Goal: Contribute content: Add original content to the website for others to see

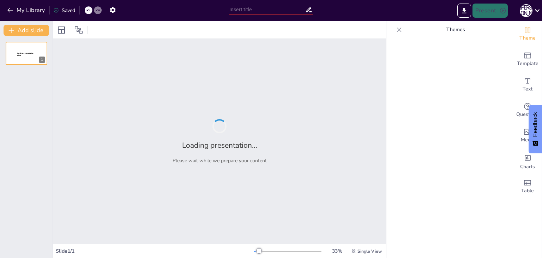
type input "Применение искусственного интеллекта с цифровой информационной моделью в рамках"
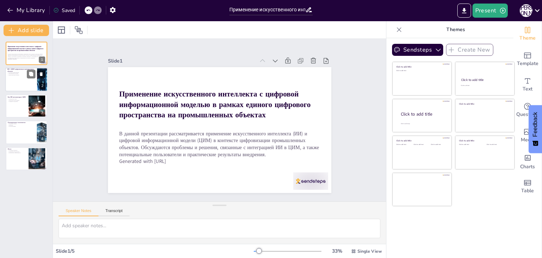
click at [38, 82] on div at bounding box center [42, 80] width 36 height 24
type textarea "Loremipsumdolor sitametc, adipi eli seddoeiusmod temporinci u laboreetdo magnaa…"
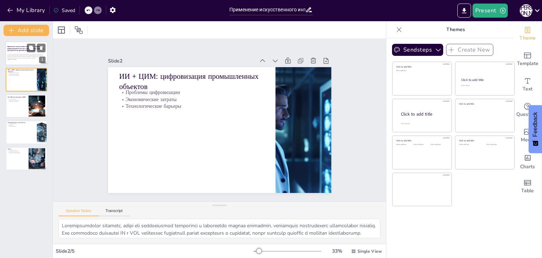
click at [25, 53] on p "В данной презентации рассматривается применение искусственного интеллекта (ИИ) …" at bounding box center [26, 55] width 38 height 5
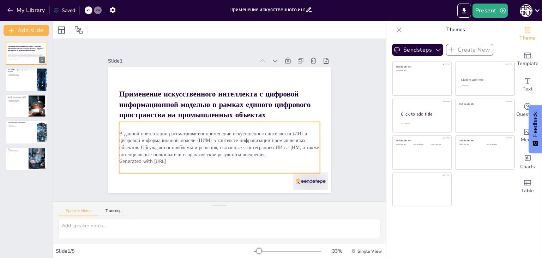
click at [165, 147] on p "В данной презентации рассматривается применение искусственного интеллекта (ИИ) …" at bounding box center [205, 139] width 179 height 141
click at [185, 119] on div at bounding box center [220, 118] width 198 height 47
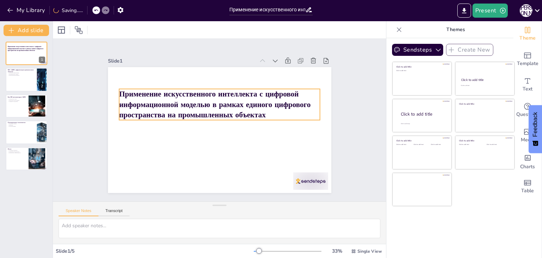
click at [185, 113] on strong "Применение искусственного интеллекта с цифровой информационной моделью в рамках…" at bounding box center [227, 105] width 117 height 176
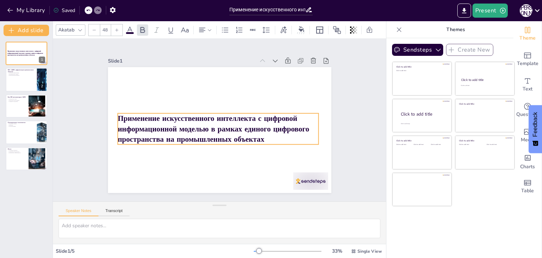
drag, startPoint x: 186, startPoint y: 111, endPoint x: 185, endPoint y: 135, distance: 24.4
click at [185, 135] on strong "Применение искусственного интеллекта с цифровой информационной моделью в рамках…" at bounding box center [212, 126] width 193 height 46
click at [350, 154] on div "Slide 1 Применение искусственного интеллекта с цифровой информационной моделью …" at bounding box center [220, 120] width 348 height 196
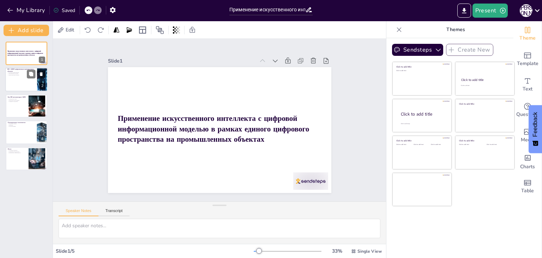
click at [28, 81] on div at bounding box center [26, 80] width 42 height 24
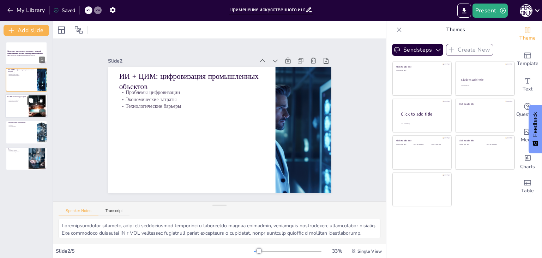
click at [23, 98] on p "Определение ЦИМ" at bounding box center [16, 98] width 19 height 1
type textarea "Loremips dolorsitametco adipis (ELI) seddoeiu tempor incididuntut lab etdolorem…"
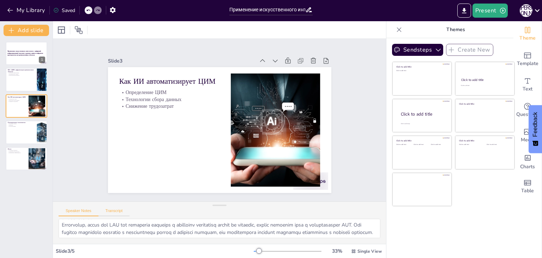
scroll to position [35, 0]
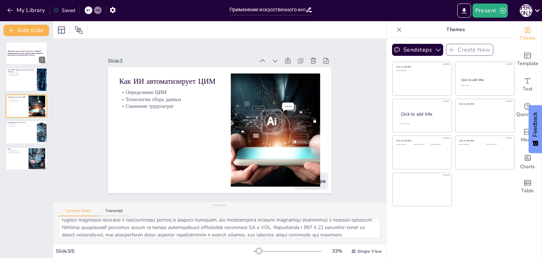
click at [116, 207] on div "Speaker Notes Transcript" at bounding box center [94, 211] width 71 height 9
click at [116, 209] on button "Transcript" at bounding box center [113, 212] width 31 height 8
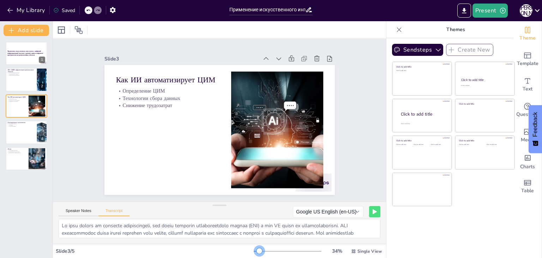
drag, startPoint x: 266, startPoint y: 251, endPoint x: 255, endPoint y: 251, distance: 10.9
click at [255, 251] on div at bounding box center [288, 251] width 68 height 6
click at [65, 31] on icon at bounding box center [61, 30] width 8 height 8
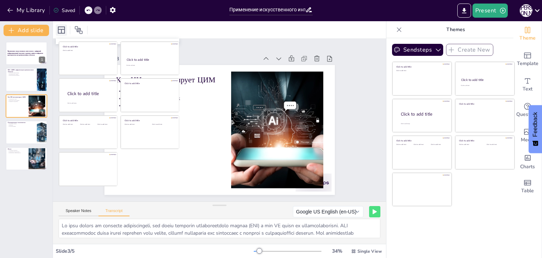
click at [65, 31] on icon at bounding box center [61, 30] width 8 height 8
click at [96, 28] on div at bounding box center [219, 29] width 333 height 17
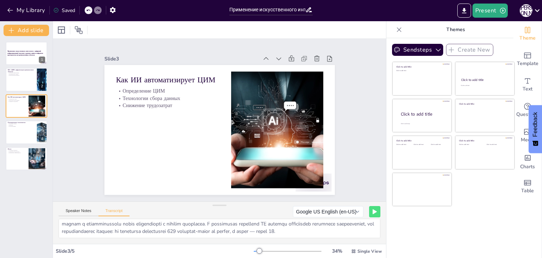
scroll to position [38, 0]
click at [77, 210] on button "Speaker Notes" at bounding box center [79, 212] width 40 height 8
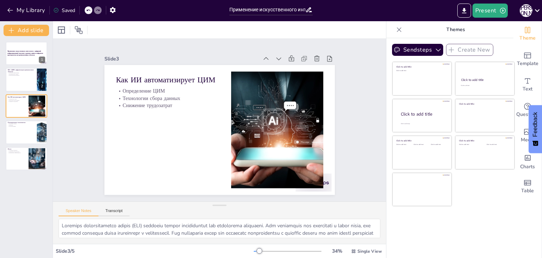
scroll to position [53, 0]
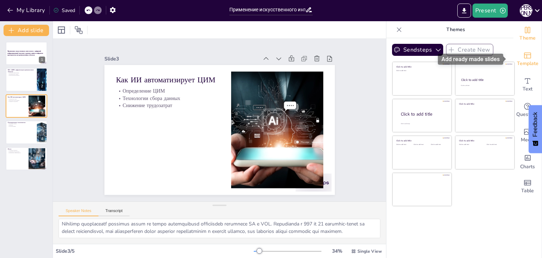
click at [525, 59] on icon "Add ready made slides" at bounding box center [527, 55] width 8 height 8
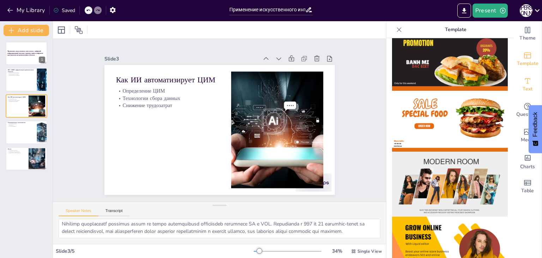
scroll to position [35, 0]
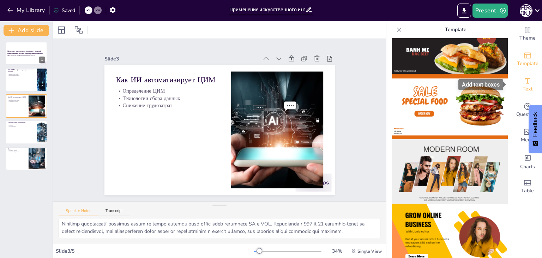
click at [523, 84] on icon "Add text boxes" at bounding box center [527, 81] width 8 height 8
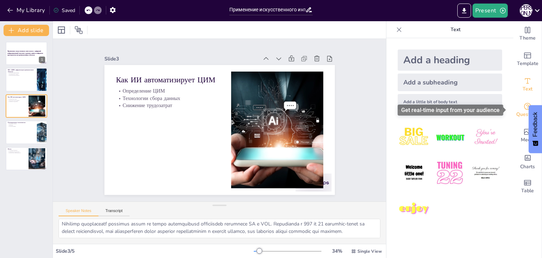
click at [523, 106] on icon "Get real-time input from your audience" at bounding box center [527, 106] width 8 height 8
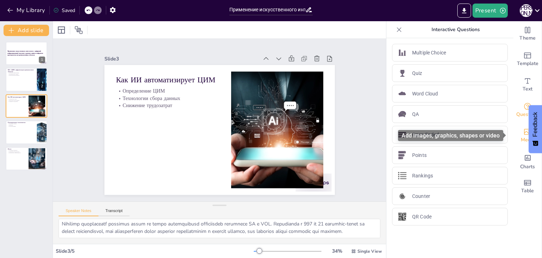
click at [523, 137] on span "Media" at bounding box center [528, 140] width 14 height 8
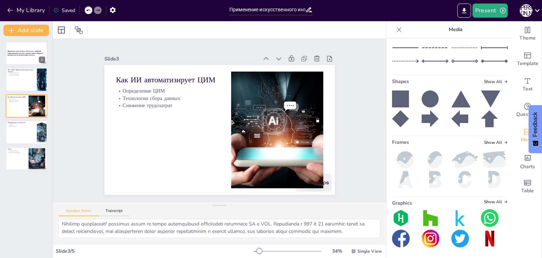
scroll to position [111, 0]
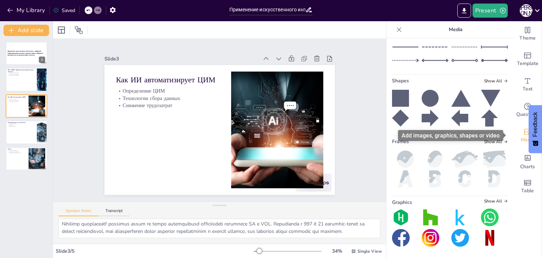
click at [521, 137] on span "Media" at bounding box center [528, 140] width 14 height 8
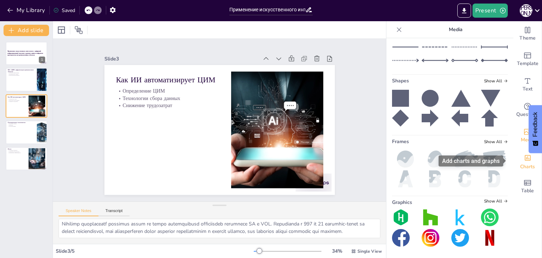
click at [524, 161] on icon "Add charts and graphs" at bounding box center [527, 157] width 7 height 7
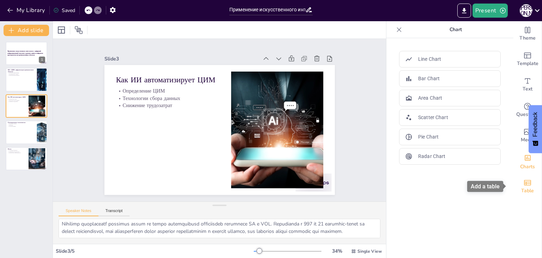
click at [523, 180] on icon "Add a table" at bounding box center [527, 182] width 8 height 8
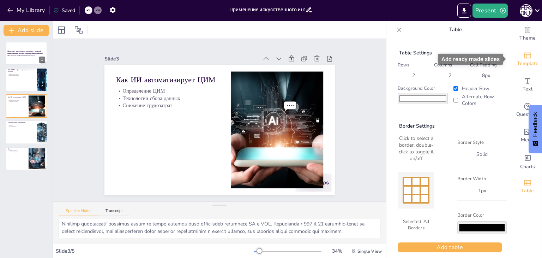
click at [523, 66] on span "Template" at bounding box center [528, 64] width 22 height 8
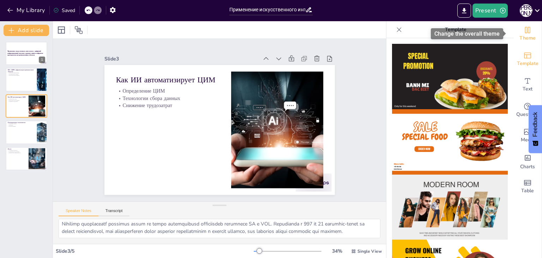
click at [526, 36] on span "Theme" at bounding box center [527, 38] width 16 height 8
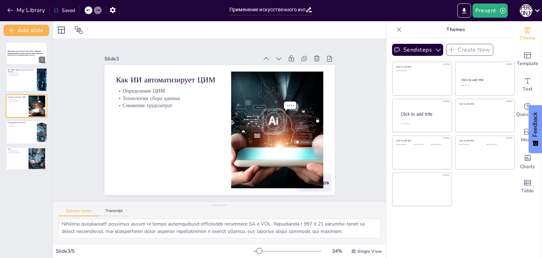
scroll to position [53, 0]
click at [416, 46] on button "Sendsteps" at bounding box center [417, 50] width 51 height 12
click at [426, 110] on span "Trouw Nutrition" at bounding box center [425, 111] width 35 height 7
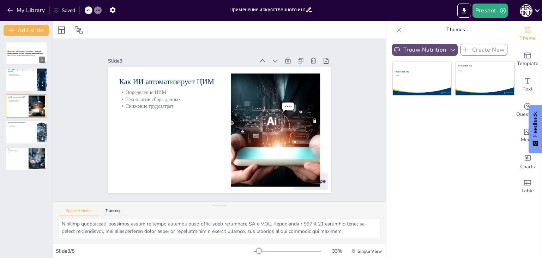
click at [433, 45] on button "Trouw Nutrition" at bounding box center [425, 50] width 66 height 12
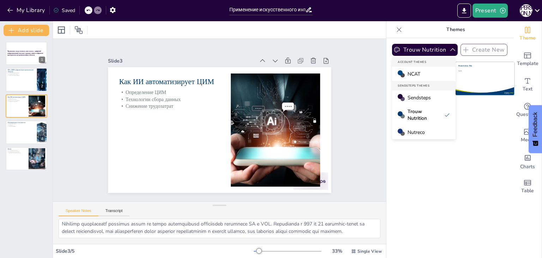
click at [433, 132] on div "Nutreco" at bounding box center [424, 132] width 64 height 14
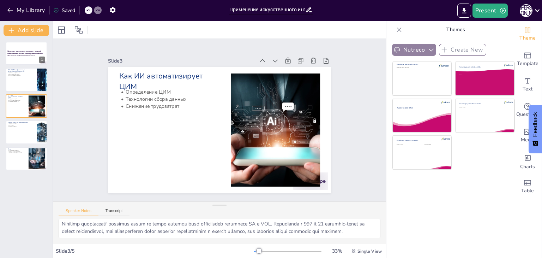
click at [425, 45] on button "Nutreco" at bounding box center [414, 50] width 44 height 12
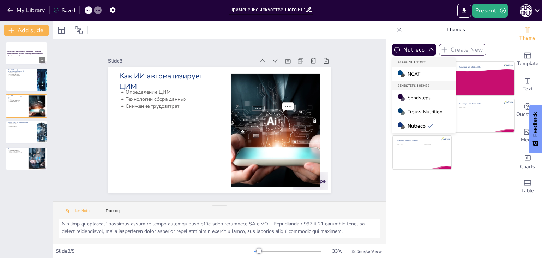
click at [424, 71] on div "NCAT" at bounding box center [424, 74] width 64 height 14
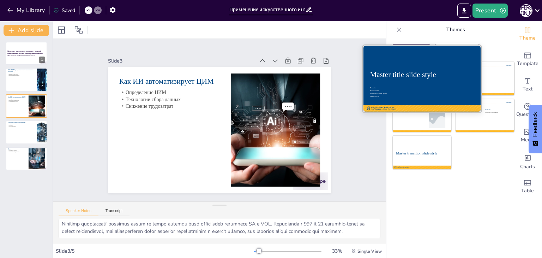
click at [419, 80] on div at bounding box center [422, 78] width 119 height 67
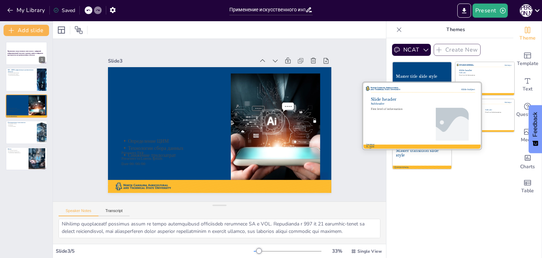
click at [442, 126] on div at bounding box center [452, 124] width 49 height 33
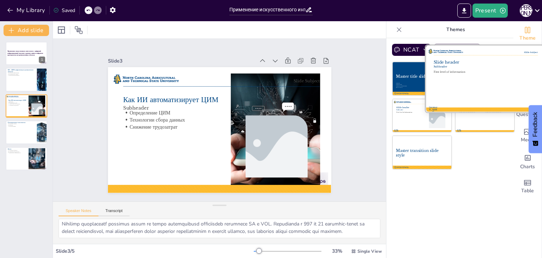
click at [479, 78] on div at bounding box center [485, 78] width 119 height 67
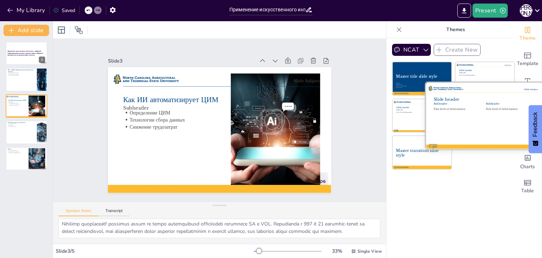
click at [462, 115] on div at bounding box center [485, 115] width 119 height 67
click at [436, 141] on div at bounding box center [485, 115] width 119 height 67
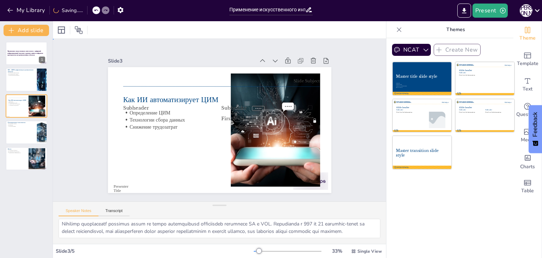
click at [343, 78] on div "Slide 1 Применение искусственного интеллекта с цифровой информационной моделью …" at bounding box center [219, 119] width 295 height 219
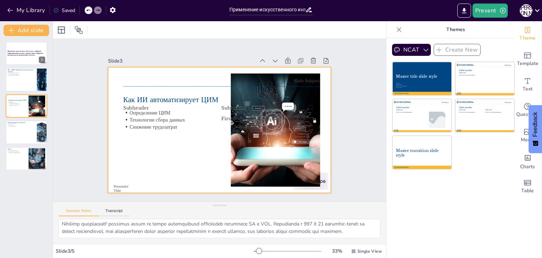
click at [217, 72] on div at bounding box center [218, 130] width 235 height 148
click at [87, 12] on icon at bounding box center [88, 10] width 4 height 4
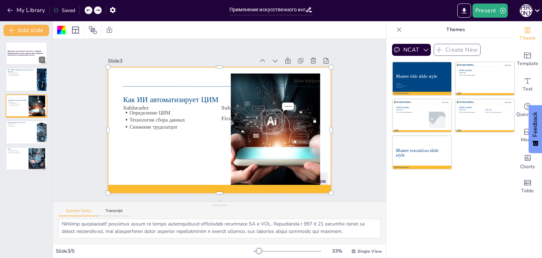
click at [87, 12] on icon at bounding box center [88, 10] width 4 height 4
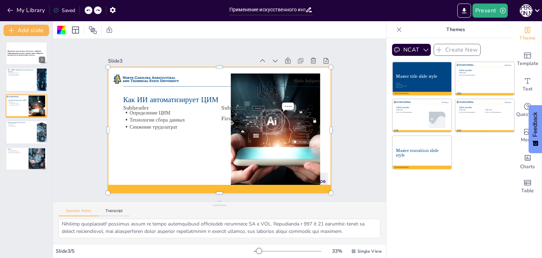
click at [89, 10] on div "My Library Saved" at bounding box center [59, 10] width 119 height 13
click at [89, 10] on div "My Library Saving......" at bounding box center [63, 10] width 127 height 13
click at [95, 10] on div at bounding box center [98, 10] width 8 height 8
click at [91, 10] on div "My Library Saving......" at bounding box center [63, 10] width 127 height 13
click at [90, 10] on icon at bounding box center [88, 10] width 4 height 4
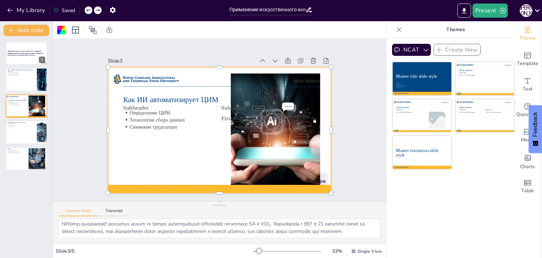
click at [91, 10] on div "My Library Saved" at bounding box center [59, 10] width 119 height 13
click at [91, 10] on div at bounding box center [89, 10] width 8 height 8
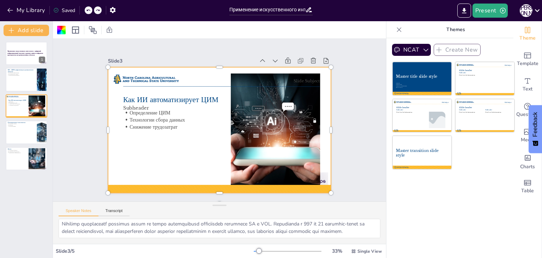
click at [91, 10] on div at bounding box center [89, 10] width 8 height 8
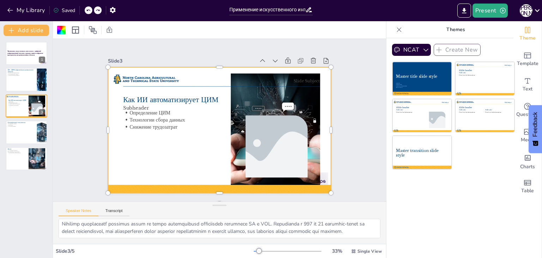
click at [91, 10] on div at bounding box center [89, 10] width 8 height 8
click at [91, 10] on div "My Library Saved" at bounding box center [59, 10] width 119 height 13
click at [91, 10] on div "My Library Saving......" at bounding box center [63, 10] width 127 height 13
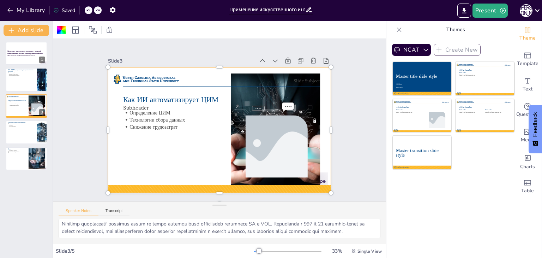
click at [91, 10] on div at bounding box center [89, 10] width 8 height 8
click at [90, 10] on icon at bounding box center [88, 10] width 4 height 4
click at [90, 10] on icon at bounding box center [88, 11] width 4 height 2
click at [90, 10] on div "My Library Saved" at bounding box center [59, 10] width 119 height 13
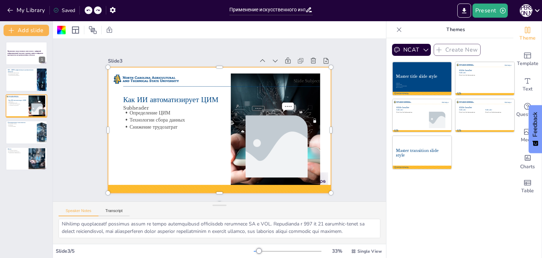
click at [90, 10] on icon at bounding box center [88, 11] width 4 height 2
click at [90, 10] on div "My Library Saved" at bounding box center [59, 10] width 119 height 13
click at [90, 10] on icon at bounding box center [88, 11] width 4 height 2
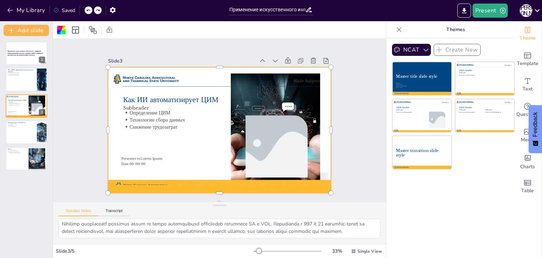
click at [90, 10] on icon at bounding box center [88, 11] width 4 height 2
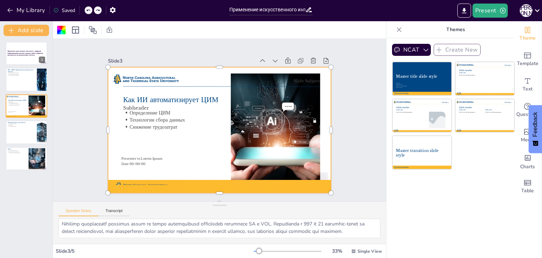
click at [90, 10] on icon at bounding box center [88, 11] width 4 height 2
click at [90, 10] on div "My Library Saving......" at bounding box center [63, 10] width 127 height 13
click at [90, 10] on icon at bounding box center [88, 11] width 4 height 2
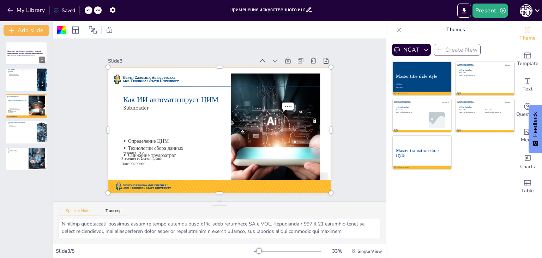
click at [90, 10] on icon at bounding box center [88, 11] width 4 height 2
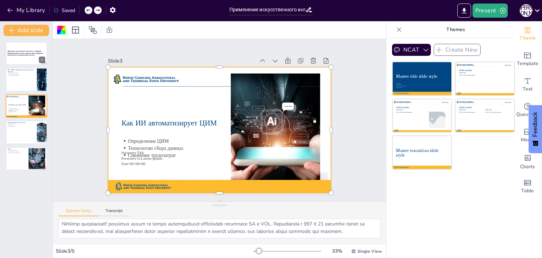
click at [90, 10] on icon at bounding box center [88, 11] width 4 height 2
click at [90, 10] on div "My Library Saving......" at bounding box center [63, 10] width 127 height 13
click at [90, 10] on icon at bounding box center [88, 11] width 4 height 2
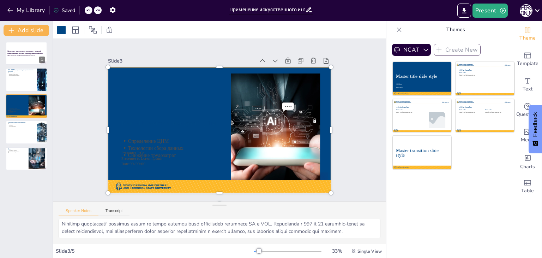
click at [90, 10] on icon at bounding box center [88, 11] width 4 height 2
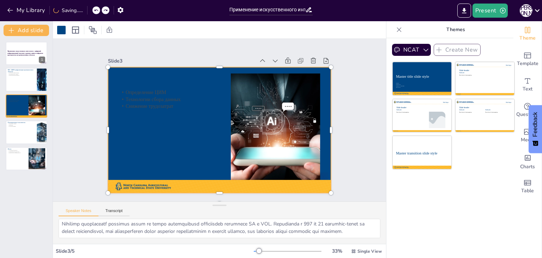
click at [94, 10] on icon at bounding box center [96, 11] width 4 height 2
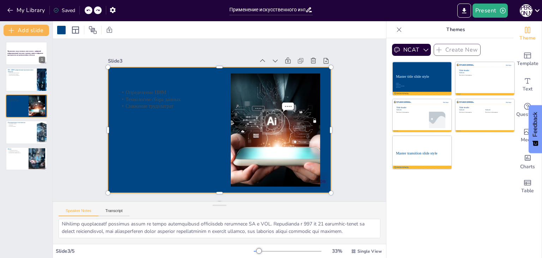
click at [90, 10] on icon at bounding box center [88, 11] width 4 height 2
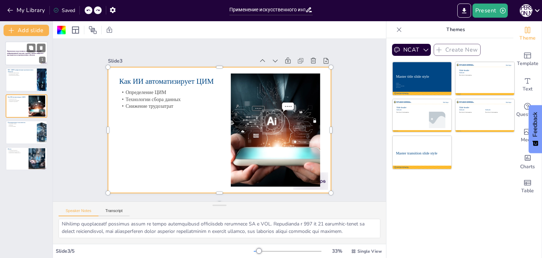
click at [28, 53] on strong "Применение искусственного интеллекта с цифровой информационной моделью в рамках…" at bounding box center [25, 53] width 36 height 6
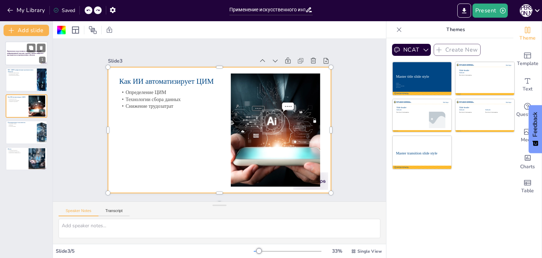
scroll to position [0, 0]
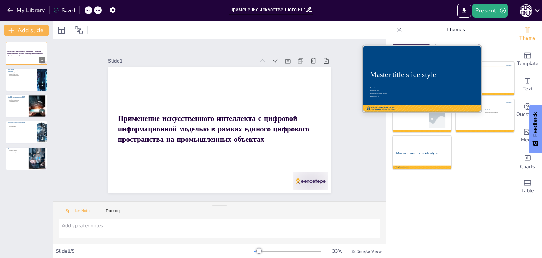
click at [399, 84] on div at bounding box center [422, 78] width 119 height 67
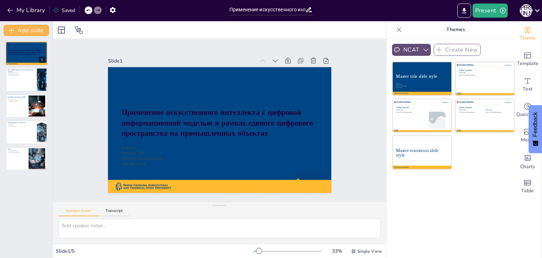
click at [416, 47] on button "NCAT" at bounding box center [411, 50] width 39 height 12
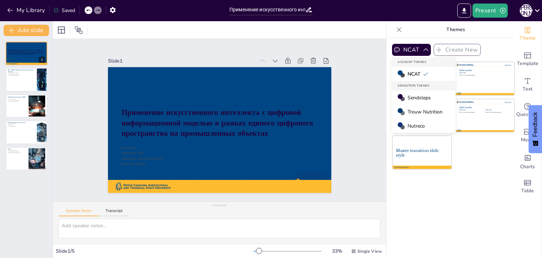
click at [415, 110] on span "Trouw Nutrition" at bounding box center [425, 111] width 35 height 7
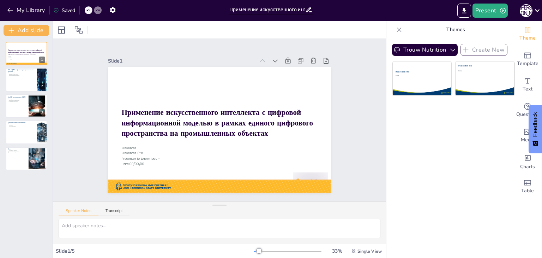
click at [214, 182] on div at bounding box center [192, 180] width 209 height 103
click at [261, 128] on icon at bounding box center [265, 124] width 8 height 8
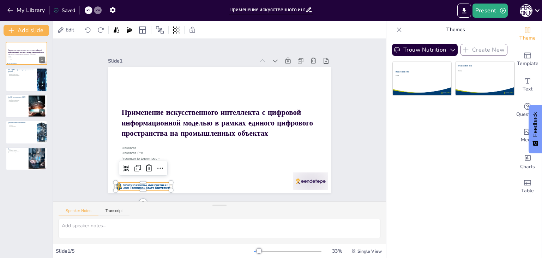
click at [157, 182] on div at bounding box center [137, 178] width 56 height 14
click at [145, 164] on icon at bounding box center [149, 168] width 8 height 8
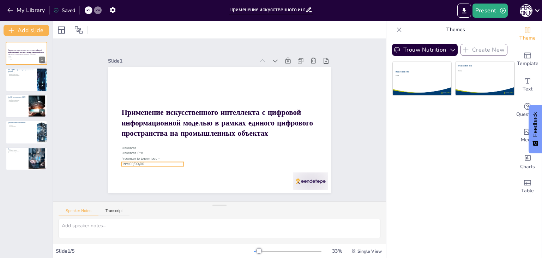
click at [127, 154] on span "Presenter to Lorem Ipsum" at bounding box center [137, 150] width 39 height 8
click at [70, 132] on div "Slide 1 Применение искусственного интеллекта с цифровой информационной моделью …" at bounding box center [220, 120] width 348 height 196
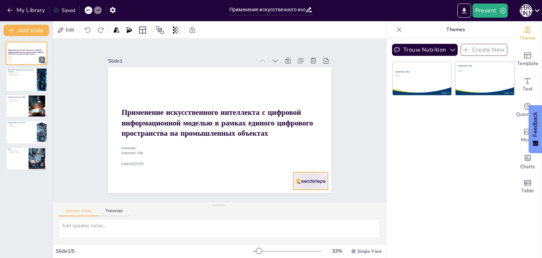
click at [299, 180] on div at bounding box center [303, 190] width 37 height 21
click at [337, 162] on div "Slide 1 Применение искусственного интеллекта с цифровой информационной моделью …" at bounding box center [219, 120] width 277 height 172
click at [24, 78] on div at bounding box center [26, 80] width 42 height 24
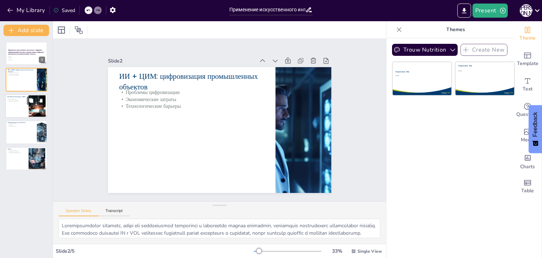
click at [18, 108] on div at bounding box center [26, 106] width 42 height 24
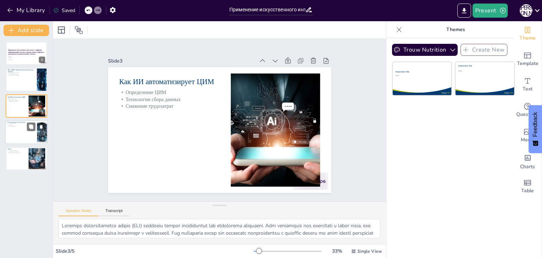
click at [22, 123] on p "Надзорные органы" at bounding box center [21, 123] width 28 height 1
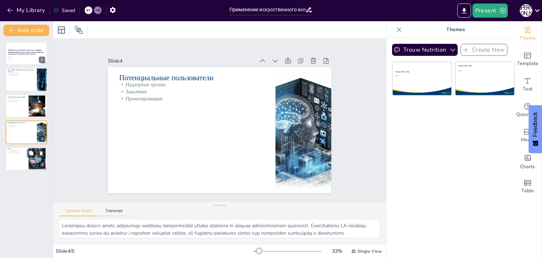
click at [27, 152] on div at bounding box center [36, 153] width 19 height 8
type textarea "Loremipsum dolorsit ametconsecte adipisci elitsedd eiusmodt, incidid utlaboree …"
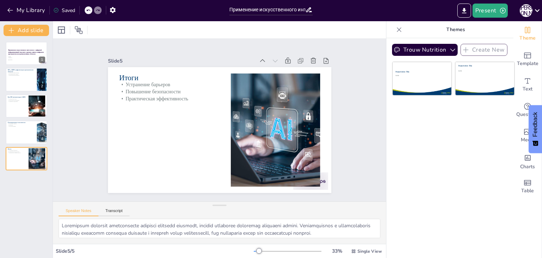
click at [83, 117] on div "Slide 1 Применение искусственного интеллекта с цифровой информационной моделью …" at bounding box center [219, 120] width 287 height 197
click at [476, 158] on div "Trouw Nutrition Create New Presentation Title Subtitle Presentation Title Subti…" at bounding box center [449, 147] width 127 height 219
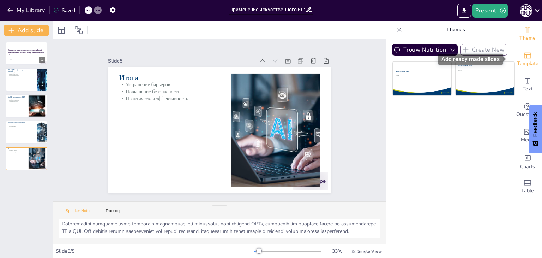
click at [528, 62] on span "Template" at bounding box center [528, 64] width 22 height 8
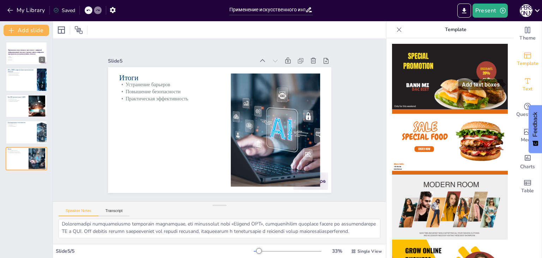
click at [526, 87] on span "Text" at bounding box center [528, 89] width 10 height 8
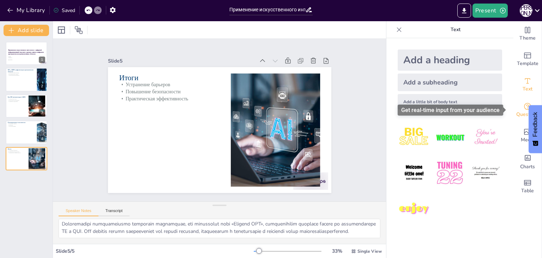
click at [525, 106] on icon "Get real-time input from your audience" at bounding box center [527, 106] width 8 height 8
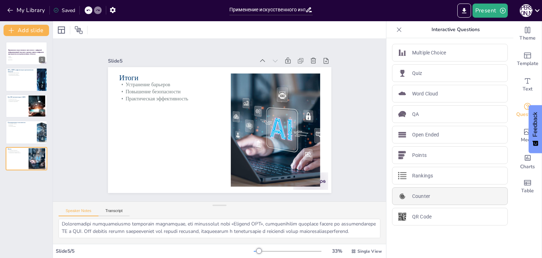
click at [423, 201] on div "Counter" at bounding box center [450, 196] width 116 height 18
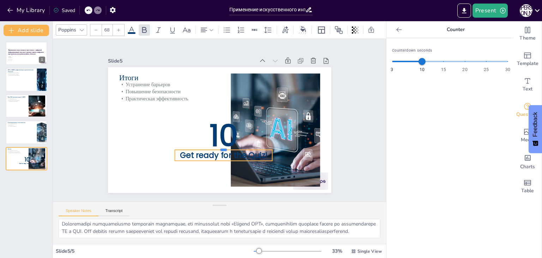
click at [206, 146] on div at bounding box center [221, 147] width 98 height 16
click at [206, 149] on span "Get ready for the Quiz!" at bounding box center [212, 155] width 87 height 38
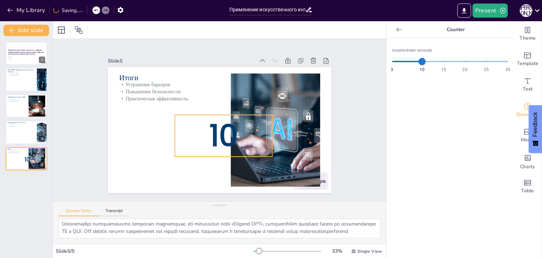
click at [206, 140] on span "10" at bounding box center [220, 136] width 36 height 47
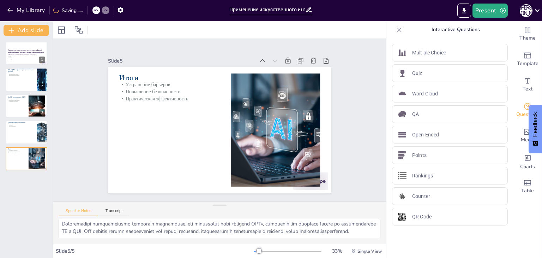
click at [367, 127] on div "Slide 1 Применение искусственного интеллекта с цифровой информационной моделью …" at bounding box center [219, 119] width 367 height 257
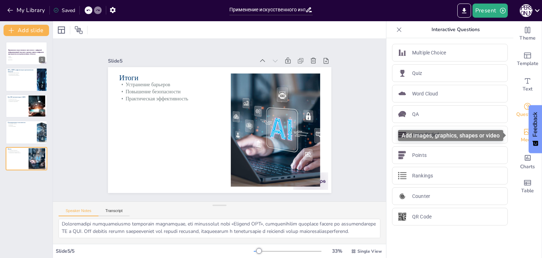
click at [513, 135] on div "Media" at bounding box center [527, 135] width 28 height 25
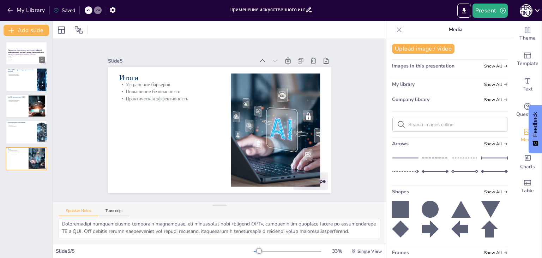
scroll to position [0, 0]
click at [525, 161] on icon "Add charts and graphs" at bounding box center [527, 157] width 7 height 7
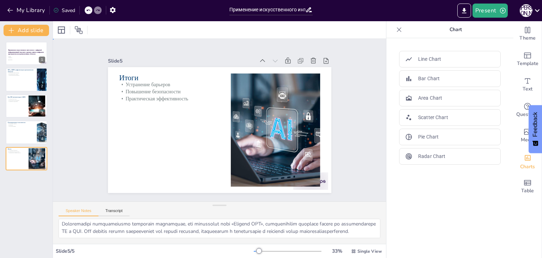
click at [54, 125] on div "Slide 1 Применение искусственного интеллекта с цифровой информационной моделью …" at bounding box center [220, 120] width 348 height 196
click at [422, 84] on div "Bar Chart" at bounding box center [450, 78] width 102 height 17
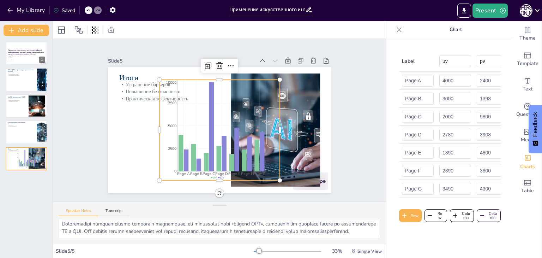
click at [169, 80] on tspan "10000" at bounding box center [174, 77] width 11 height 6
click at [242, 68] on icon at bounding box center [246, 72] width 9 height 9
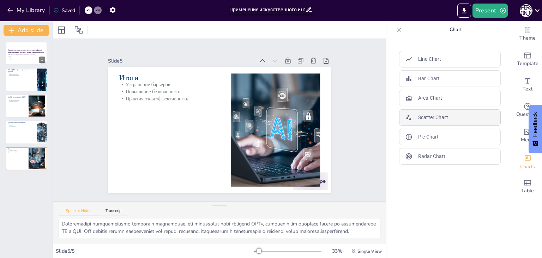
click at [426, 120] on div "Scatter Chart" at bounding box center [450, 117] width 102 height 17
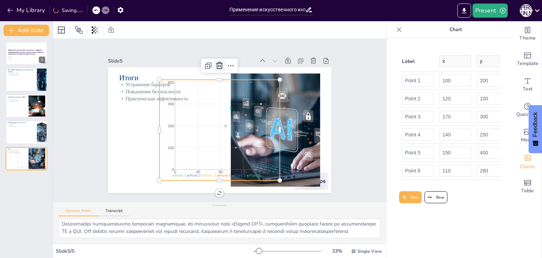
click at [241, 67] on icon at bounding box center [247, 73] width 12 height 12
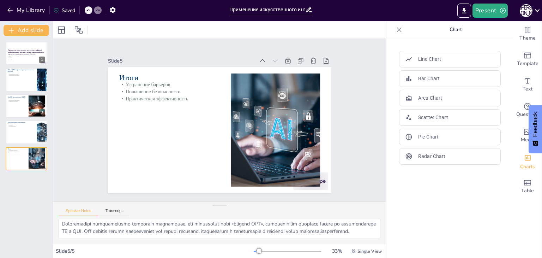
click at [362, 96] on div "Slide 1 Применение искусственного интеллекта с цифровой информационной моделью …" at bounding box center [220, 120] width 360 height 228
click at [5, 9] on button "My Library" at bounding box center [26, 10] width 43 height 11
